Goal: Book appointment/travel/reservation

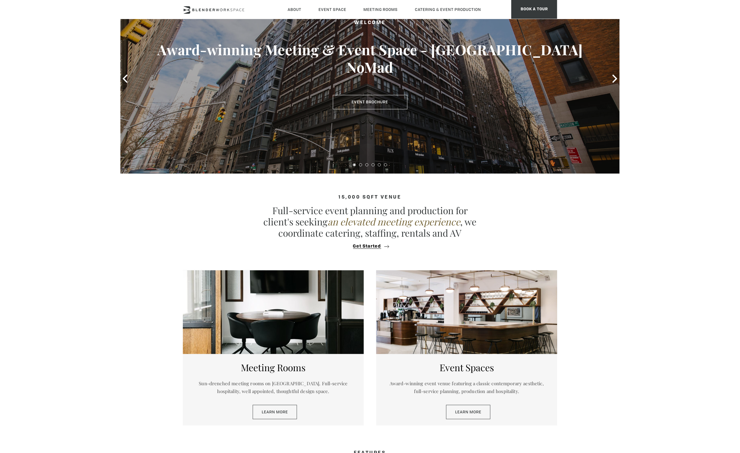
scroll to position [233, 0]
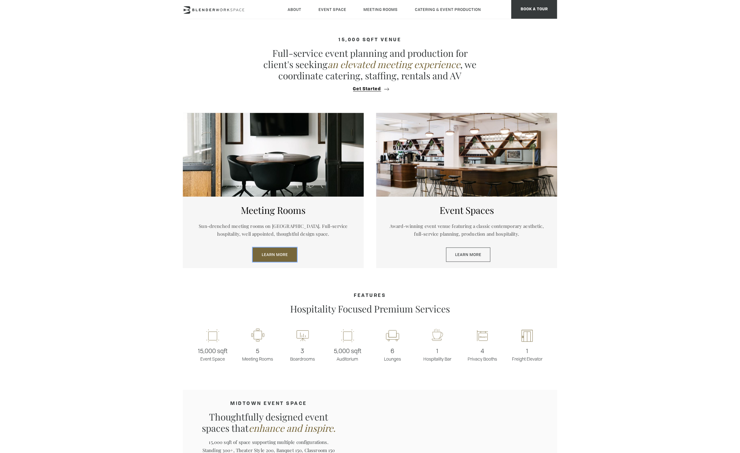
click at [273, 253] on link "Learn More" at bounding box center [275, 255] width 44 height 14
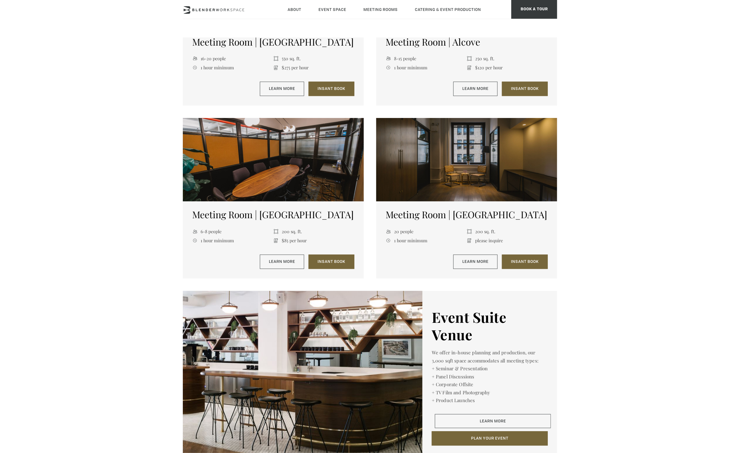
scroll to position [723, 0]
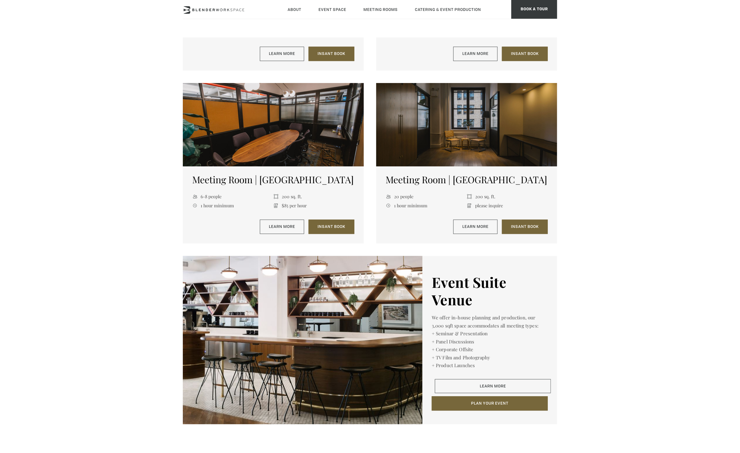
click at [485, 149] on div at bounding box center [466, 125] width 181 height 84
click at [471, 232] on link "Learn More" at bounding box center [476, 227] width 44 height 14
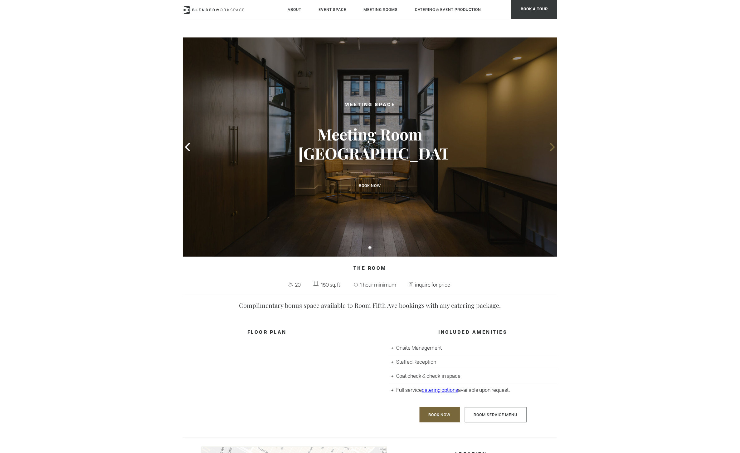
click at [555, 144] on icon at bounding box center [553, 147] width 8 height 8
click at [555, 148] on icon at bounding box center [553, 147] width 8 height 8
